Goal: Download file/media

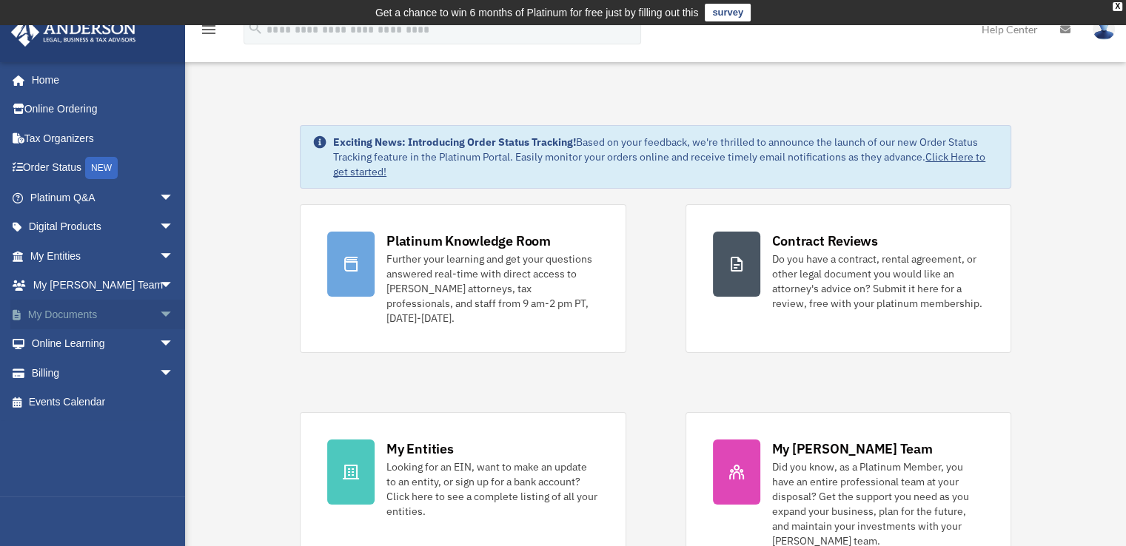
click at [85, 315] on link "My Documents arrow_drop_down" at bounding box center [103, 315] width 186 height 30
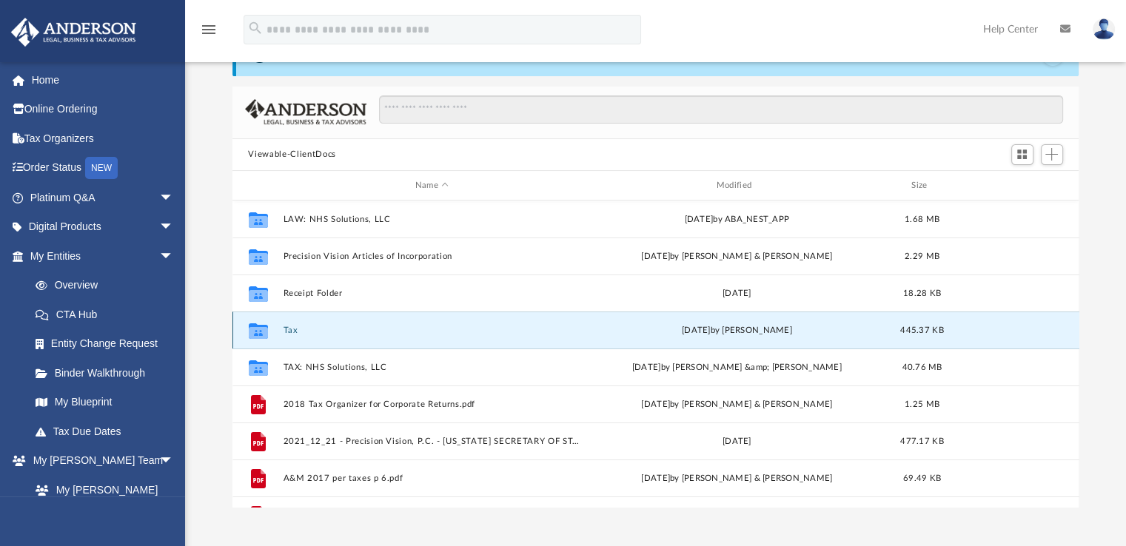
click at [321, 329] on button "Tax" at bounding box center [432, 331] width 298 height 10
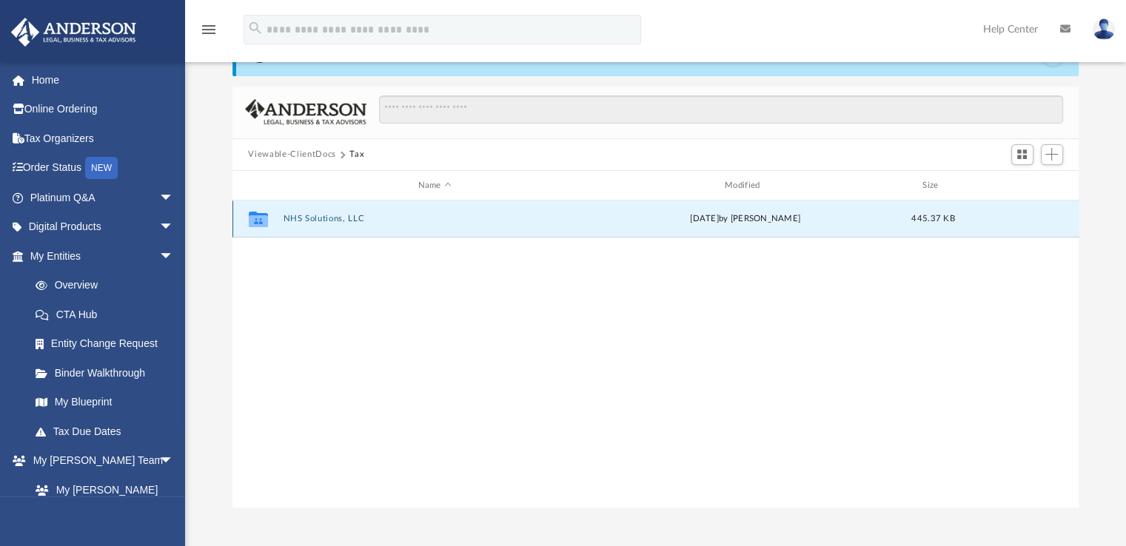
click at [318, 219] on button "NHS Solutions, LLC" at bounding box center [435, 220] width 304 height 10
click at [318, 219] on button "2024" at bounding box center [435, 220] width 304 height 10
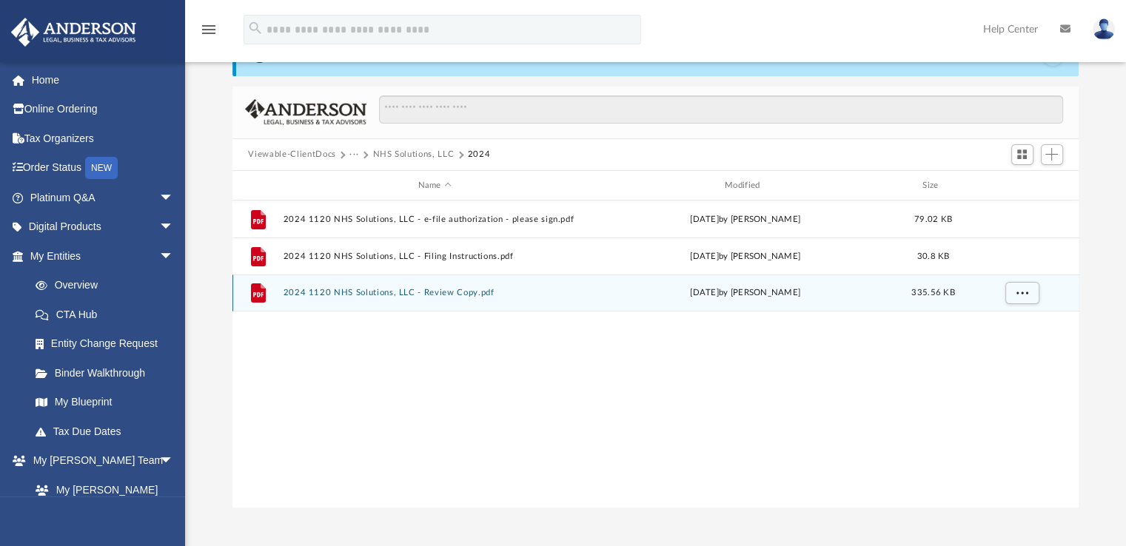
click at [338, 294] on button "2024 1120 NHS Solutions, LLC - Review Copy.pdf" at bounding box center [435, 294] width 304 height 10
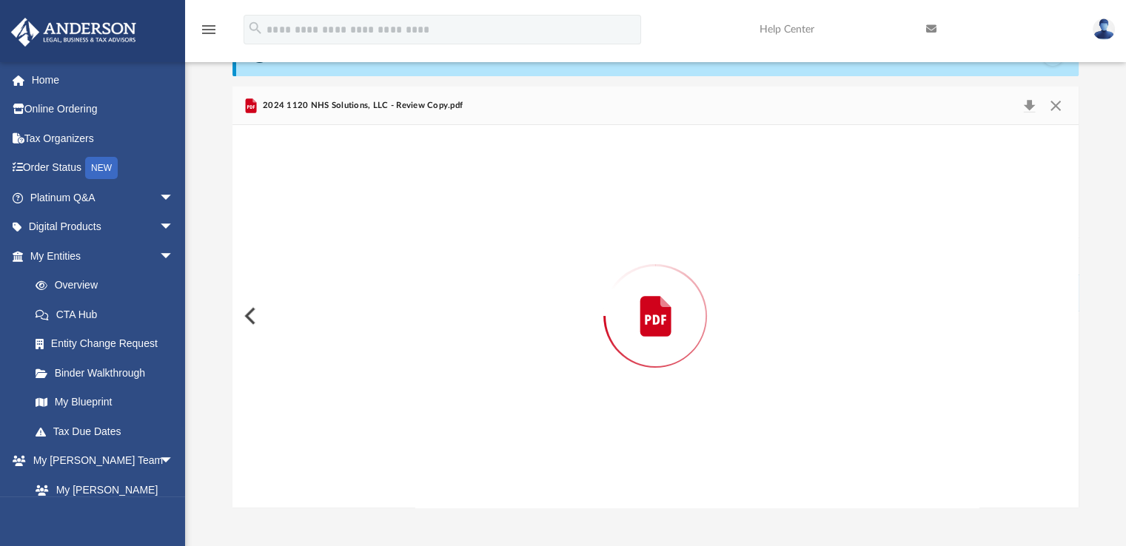
click at [338, 294] on div "Preview" at bounding box center [655, 316] width 847 height 382
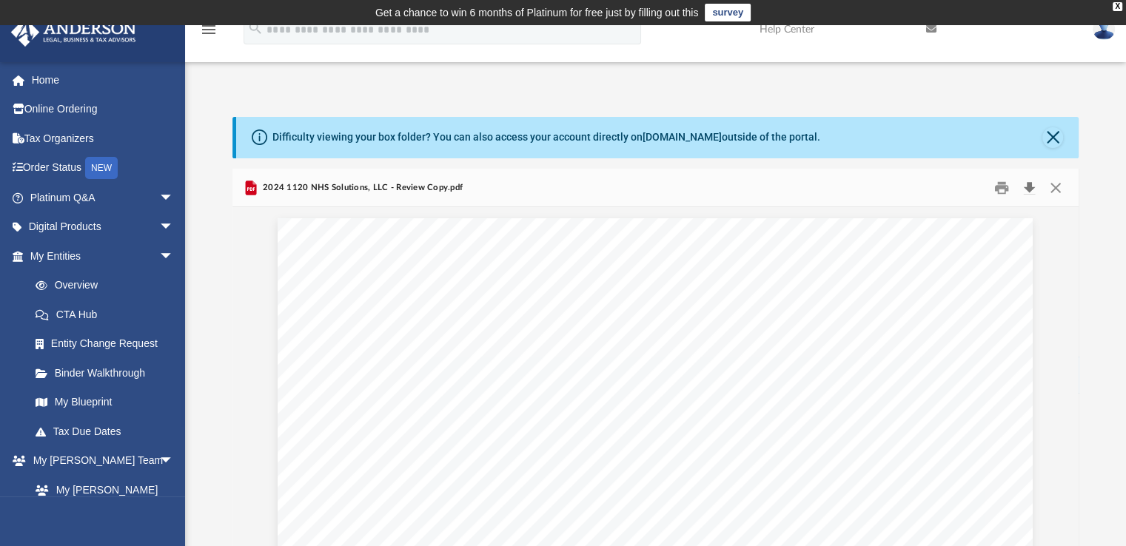
click at [1030, 187] on button "Download" at bounding box center [1030, 187] width 27 height 23
click at [1059, 184] on button "Close" at bounding box center [1055, 187] width 27 height 23
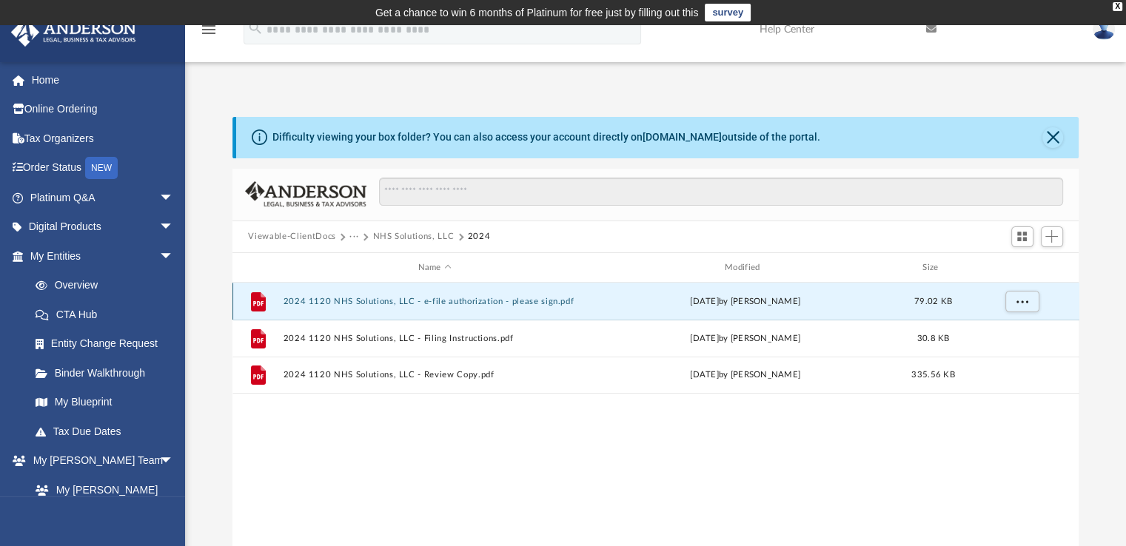
click at [447, 302] on button "2024 1120 NHS Solutions, LLC - e-file authorization - please sign.pdf" at bounding box center [435, 302] width 304 height 10
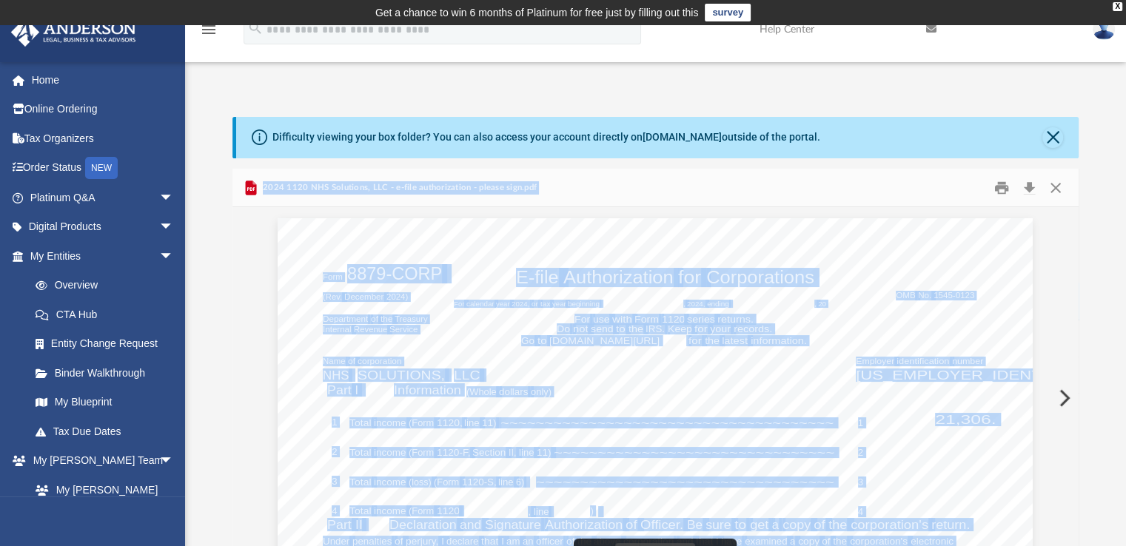
click at [877, 188] on div "2024 1120 NHS Solutions, LLC - e-file authorization - please sign.pdf" at bounding box center [655, 188] width 847 height 39
